Goal: Information Seeking & Learning: Stay updated

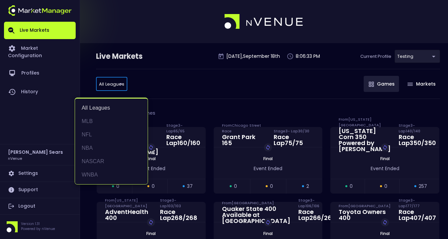
click at [89, 173] on li "WNBA" at bounding box center [111, 174] width 73 height 13
type input "WNBA"
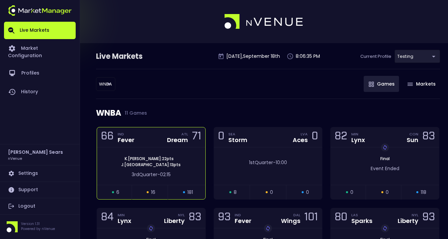
click at [134, 148] on div "[PERSON_NAME] : 22 pts J . Canada : 13 pts 3rd Quarter - 02:15" at bounding box center [151, 165] width 108 height 37
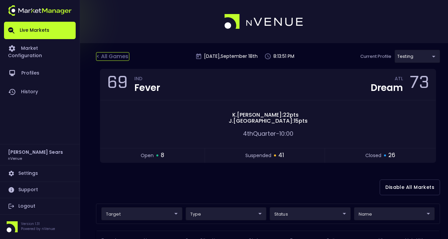
click at [118, 57] on div "< All Games" at bounding box center [112, 56] width 33 height 9
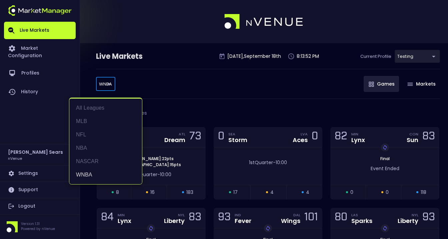
click at [105, 84] on body "Live Markets Market Configuration Profiles History [PERSON_NAME] nVenue Setting…" at bounding box center [224, 228] width 448 height 457
click at [85, 134] on li "NFL" at bounding box center [105, 134] width 73 height 13
type input "NFL"
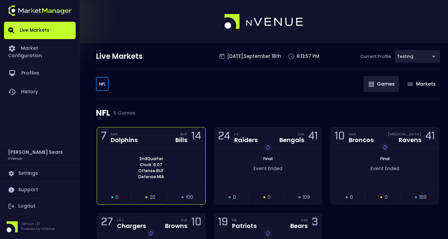
click at [156, 149] on div "2nd Quarter Clock : 6:07 Offense: BUF Defense: MIA" at bounding box center [151, 168] width 108 height 42
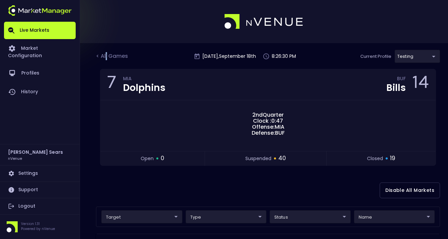
click at [107, 56] on div "< All Games" at bounding box center [112, 56] width 33 height 9
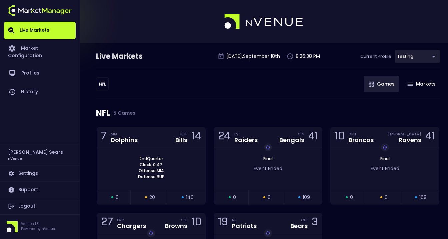
click at [104, 84] on body "Live Markets Market Configuration Profiles History [PERSON_NAME] nVenue Setting…" at bounding box center [224, 156] width 448 height 313
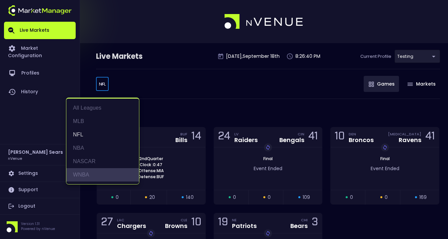
click at [85, 173] on li "WNBA" at bounding box center [102, 174] width 73 height 13
type input "WNBA"
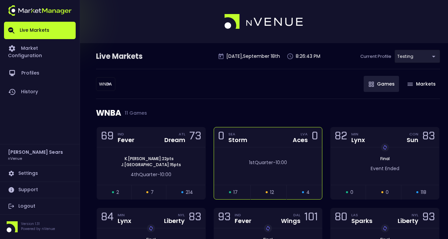
click at [273, 172] on div "1st Quarter - 10:00" at bounding box center [268, 165] width 108 height 37
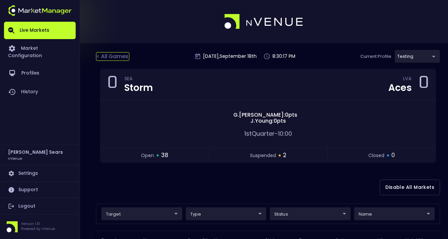
click at [111, 58] on div "< All Games" at bounding box center [112, 56] width 33 height 9
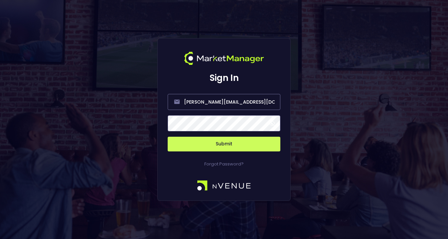
click at [274, 122] on span at bounding box center [272, 123] width 6 height 6
click at [254, 145] on button "Submit" at bounding box center [224, 143] width 113 height 15
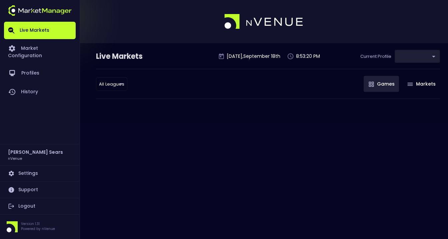
type input "d66ee90f-df8e-430e-a05c-aaf70ad95ad9"
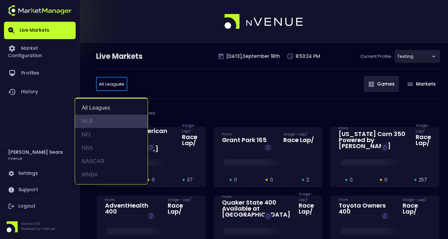
click at [89, 120] on li "MLB" at bounding box center [111, 120] width 73 height 13
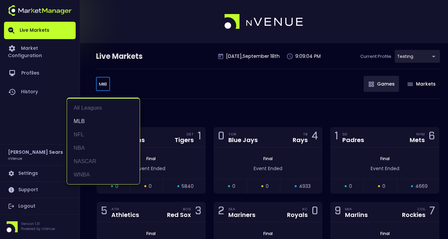
click at [87, 172] on li "WNBA" at bounding box center [103, 174] width 73 height 13
type input "WNBA"
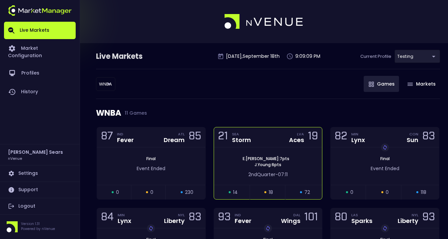
click at [269, 147] on div "[PERSON_NAME] : 7 pts [PERSON_NAME] : 6 pts 2nd Quarter - 07:11" at bounding box center [268, 165] width 108 height 37
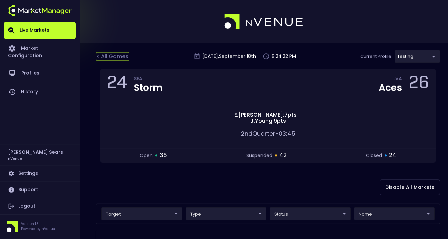
click at [101, 57] on div "< All Games" at bounding box center [112, 56] width 33 height 9
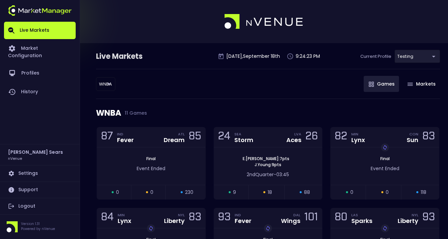
click at [105, 86] on body "Live Markets Market Configuration Profiles History [PERSON_NAME] nVenue Setting…" at bounding box center [224, 228] width 448 height 457
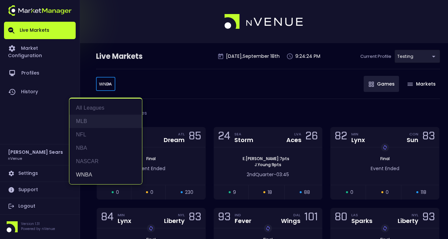
click at [88, 121] on li "MLB" at bounding box center [105, 120] width 73 height 13
type input "MLB"
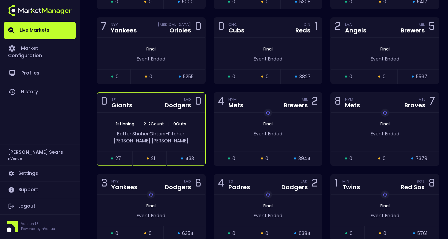
click at [187, 135] on span "Pitcher: [PERSON_NAME]" at bounding box center [151, 137] width 75 height 14
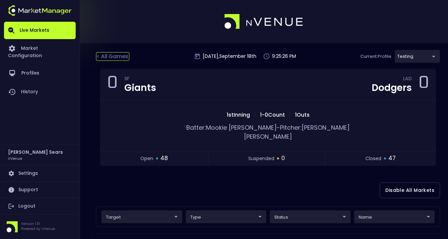
click at [121, 57] on div "< All Games" at bounding box center [112, 56] width 33 height 9
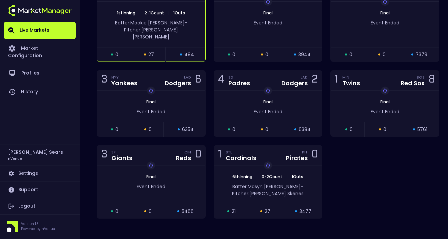
scroll to position [376, 0]
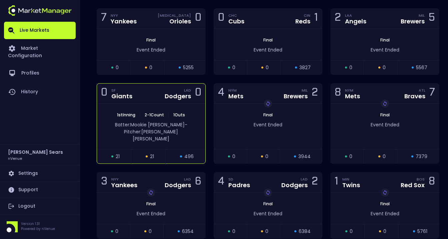
click at [175, 128] on span "Pitcher: [PERSON_NAME]" at bounding box center [151, 135] width 54 height 14
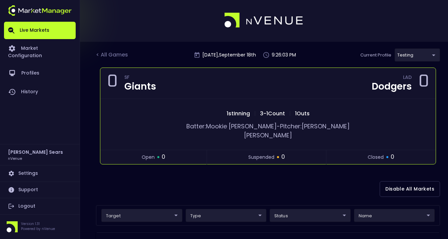
scroll to position [0, 0]
